Goal: Task Accomplishment & Management: Complete application form

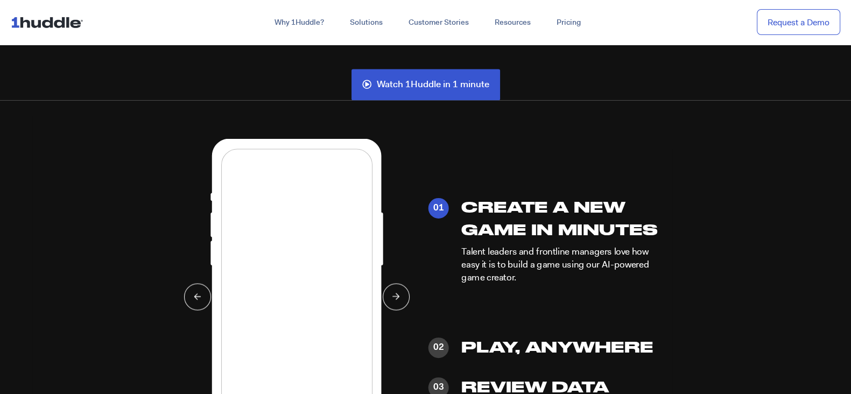
scroll to position [2454, 0]
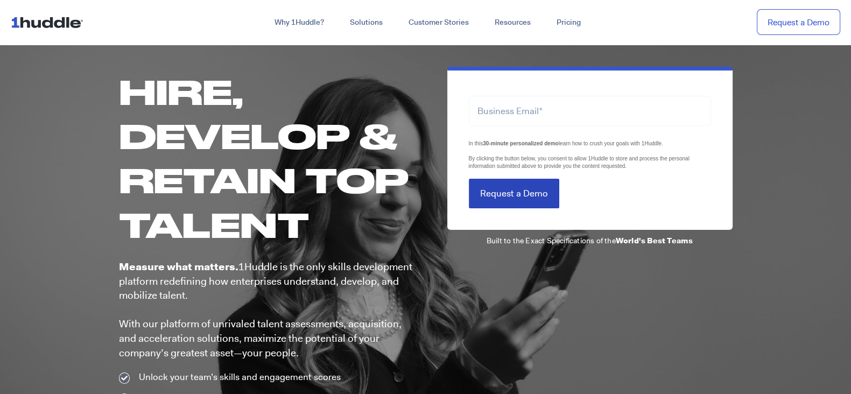
click at [514, 189] on input "Request a Demo" at bounding box center [514, 194] width 90 height 30
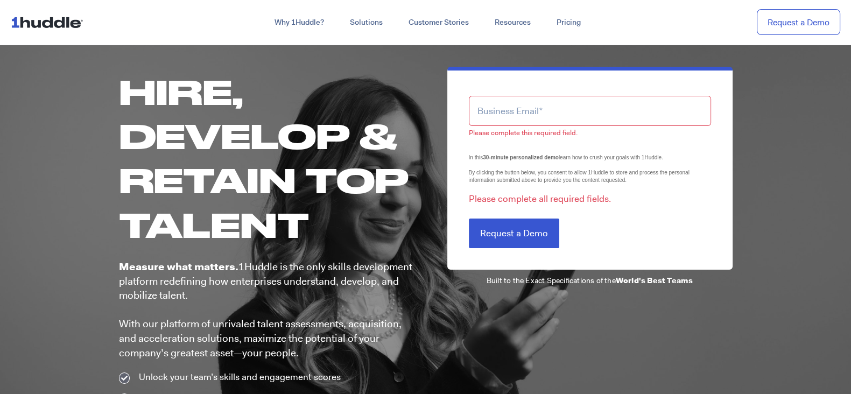
click at [349, 195] on h1 "Hire, Develop & Retain Top Talent" at bounding box center [267, 157] width 296 height 177
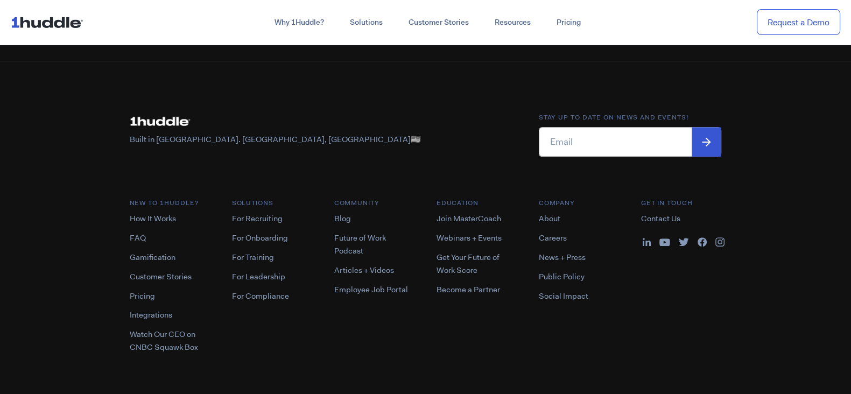
scroll to position [800, 0]
